Goal: Check status: Check status

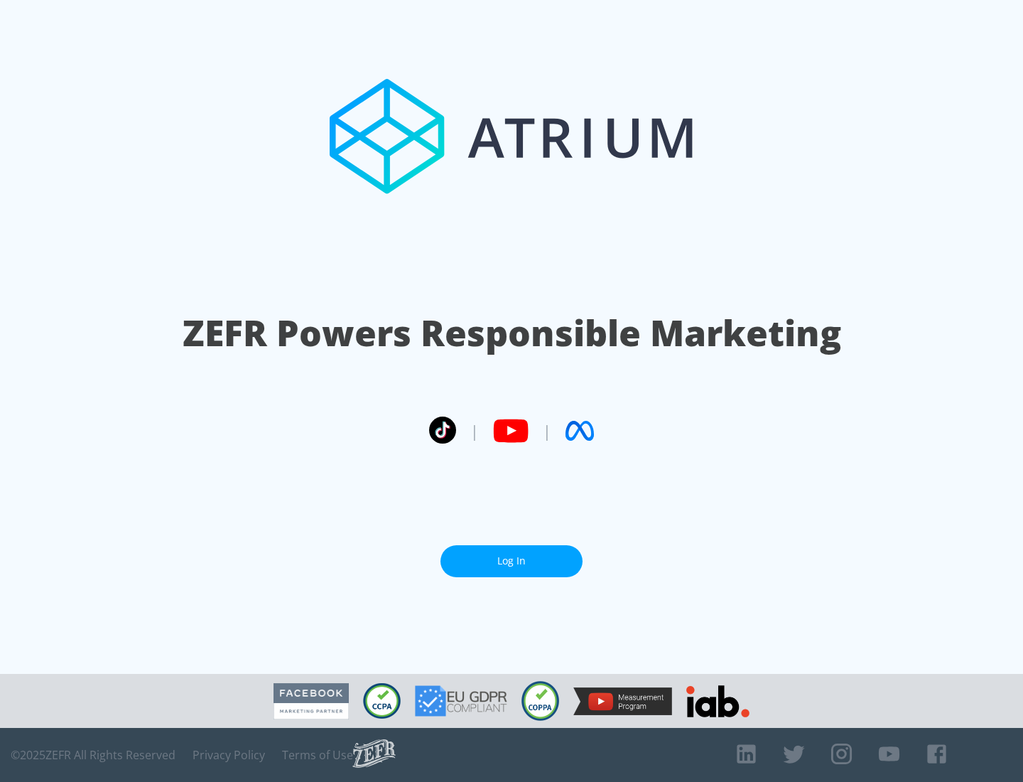
click at [512, 561] on link "Log In" at bounding box center [512, 561] width 142 height 32
